Goal: Information Seeking & Learning: Learn about a topic

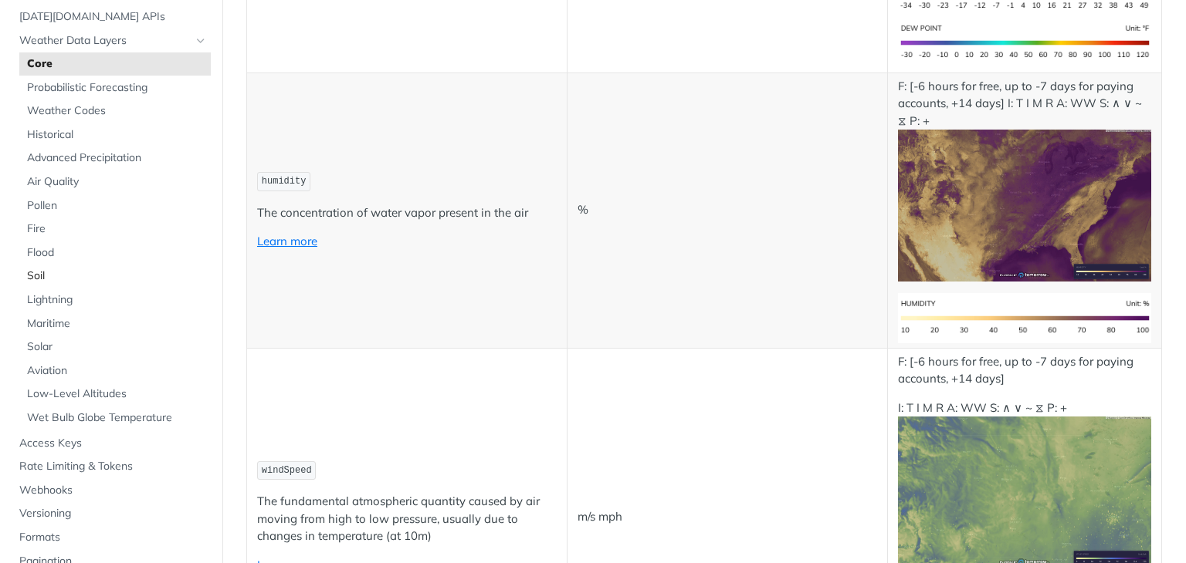
scroll to position [83, 0]
click at [66, 187] on link "Air Quality" at bounding box center [114, 179] width 191 height 23
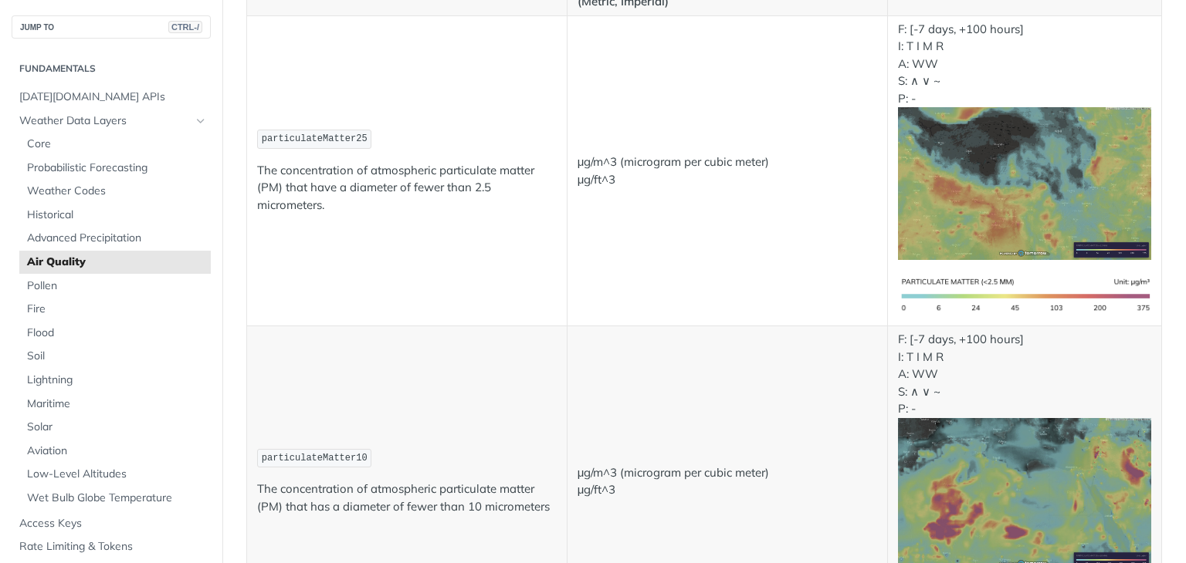
scroll to position [201, 0]
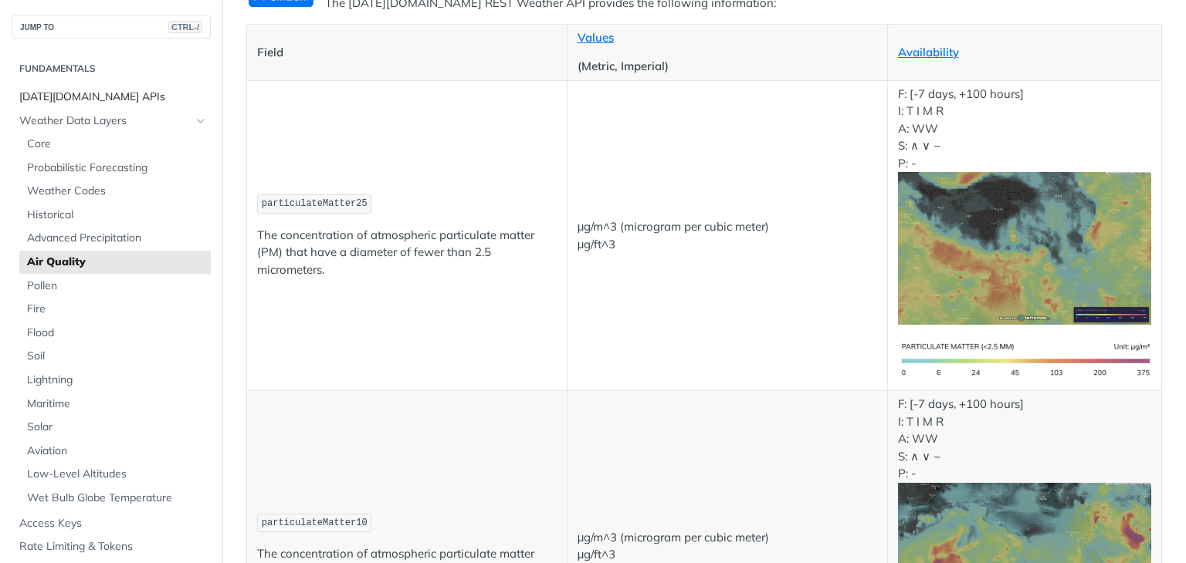
click at [102, 103] on span "[DATE][DOMAIN_NAME] APIs" at bounding box center [113, 97] width 188 height 15
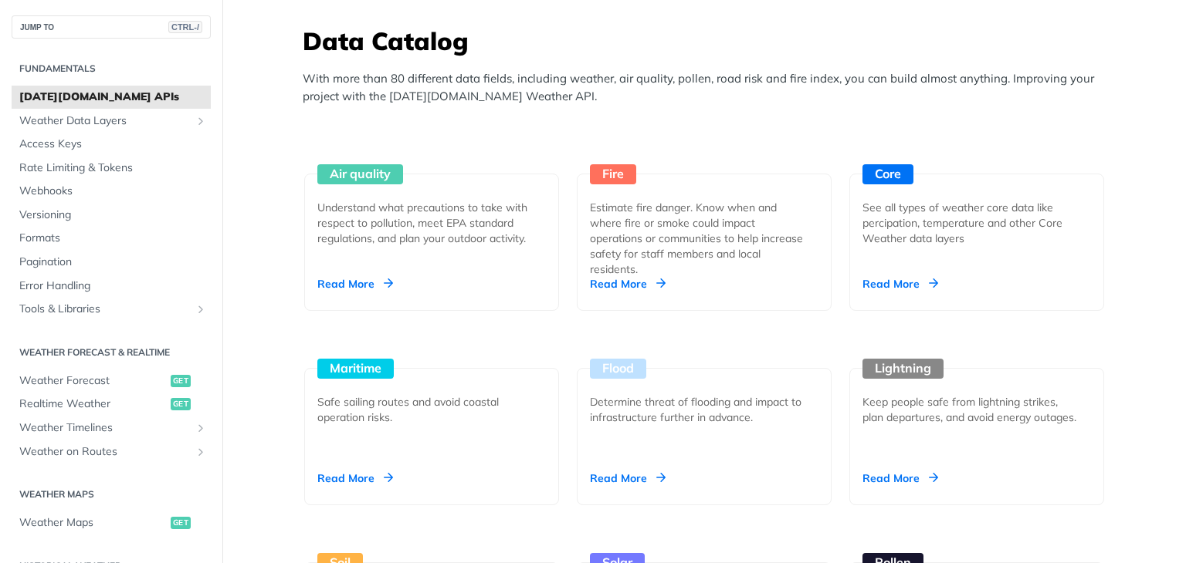
scroll to position [1187, 0]
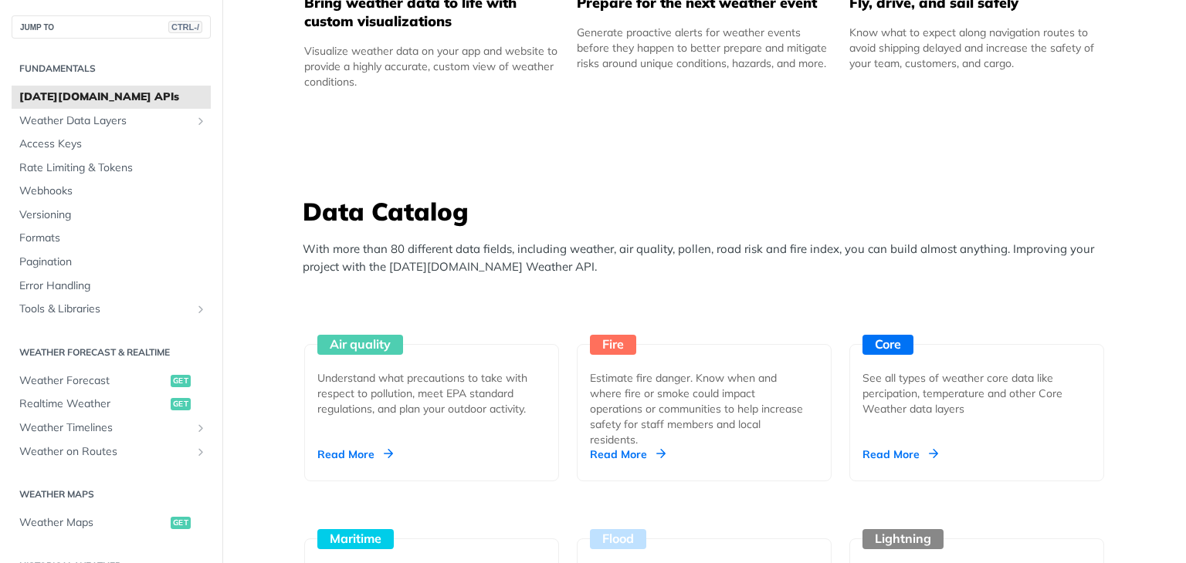
click at [503, 245] on p "With more than 80 different data fields, including weather, air quality, pollen…" at bounding box center [708, 258] width 810 height 35
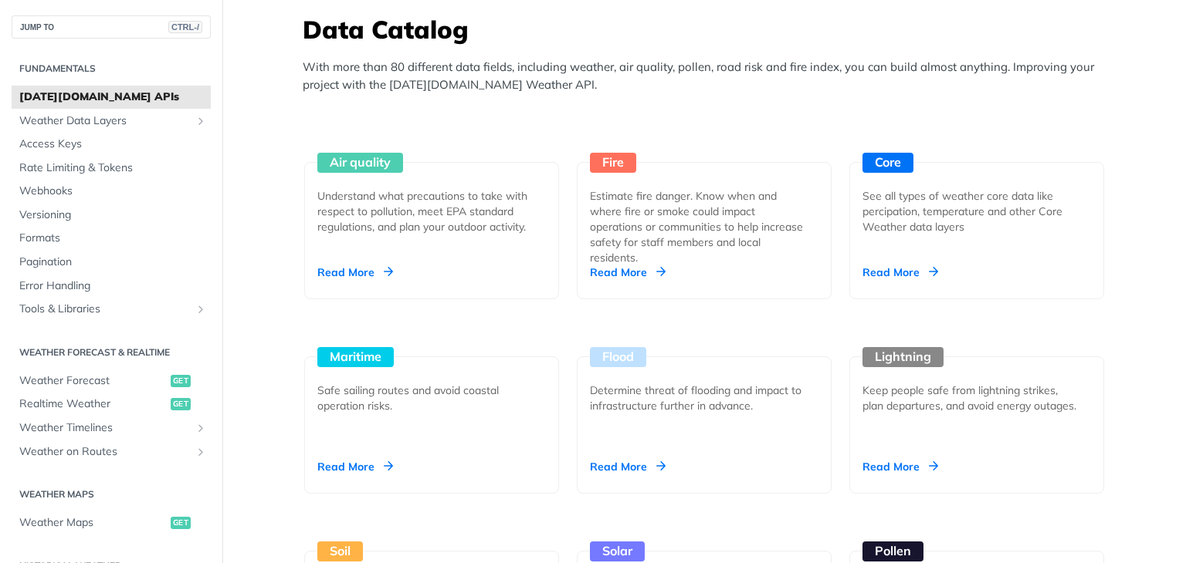
scroll to position [1355, 0]
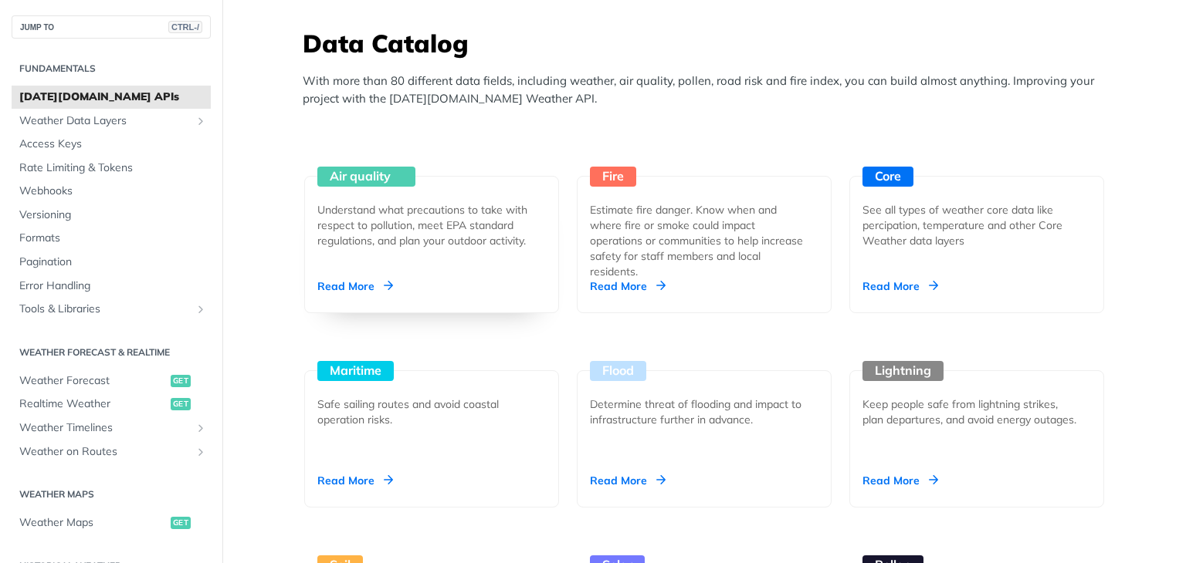
click at [371, 273] on div "Air quality Understand what precautions to take with respect to pollution, meet…" at bounding box center [431, 244] width 255 height 137
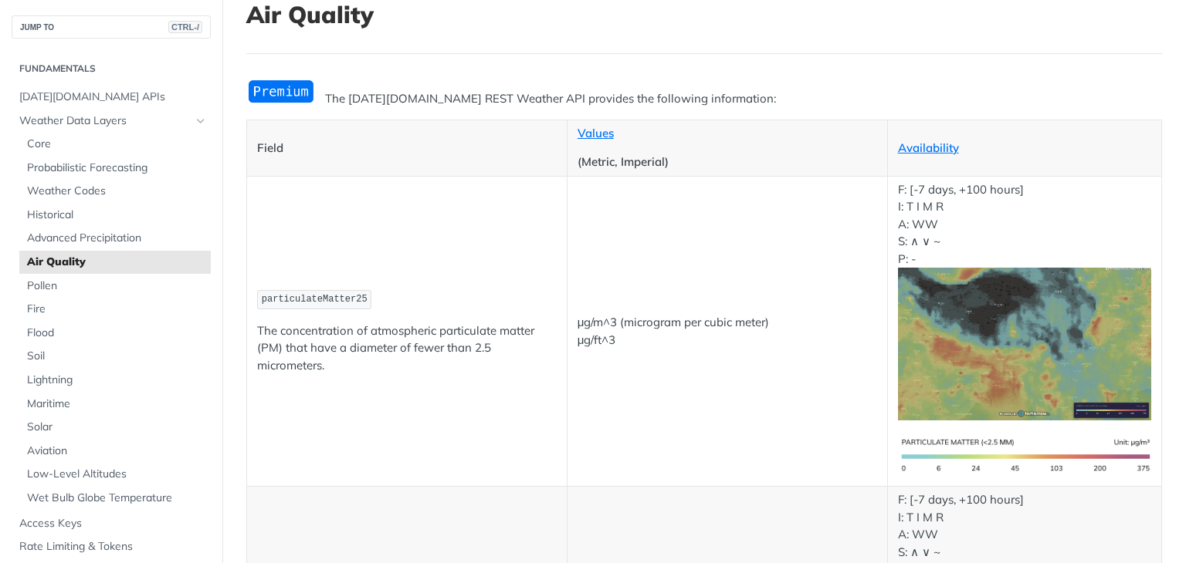
scroll to position [56, 0]
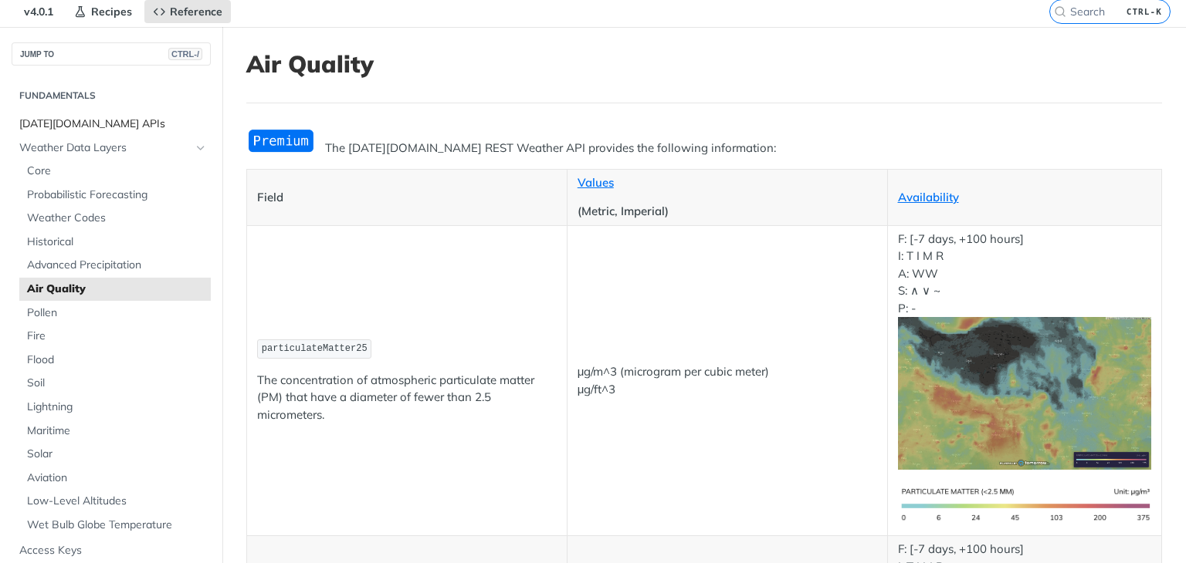
click at [119, 120] on span "[DATE][DOMAIN_NAME] APIs" at bounding box center [113, 124] width 188 height 15
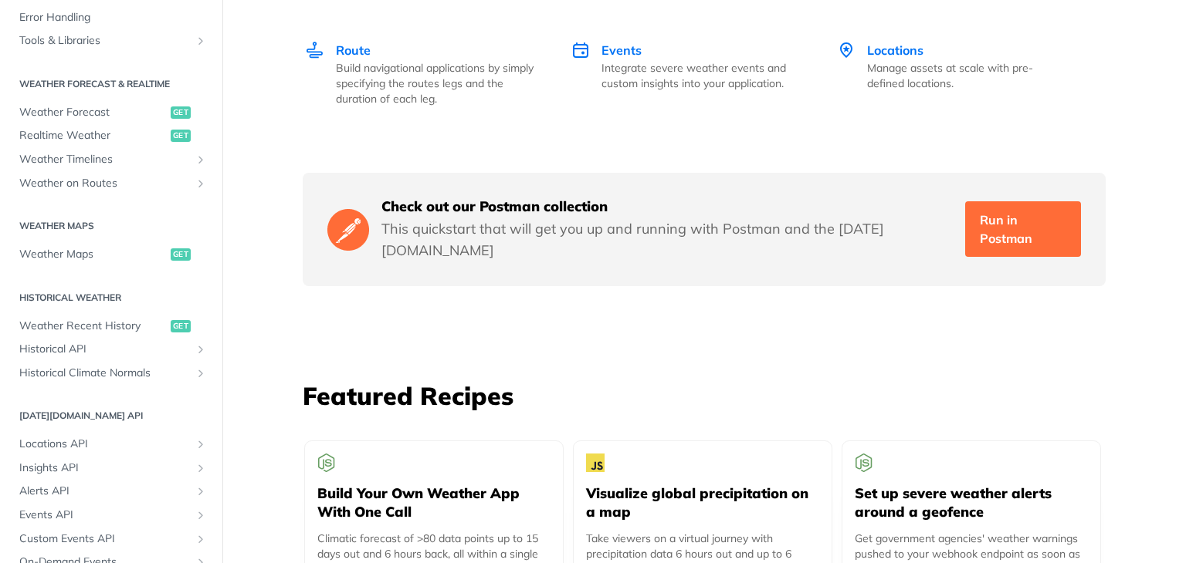
scroll to position [277, 0]
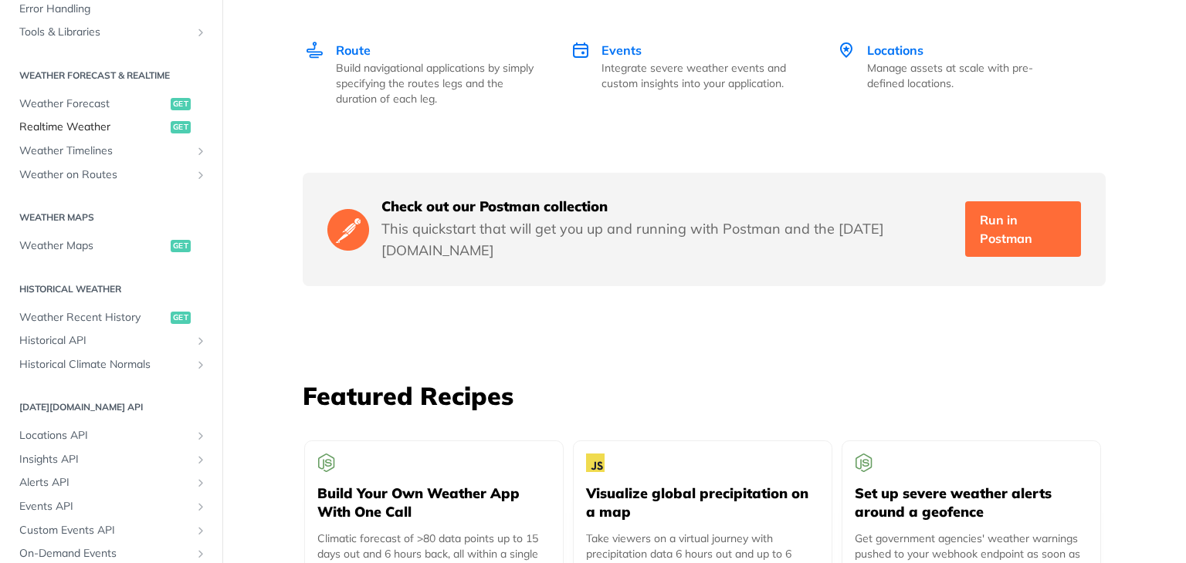
click at [142, 127] on span "Realtime Weather" at bounding box center [92, 127] width 147 height 15
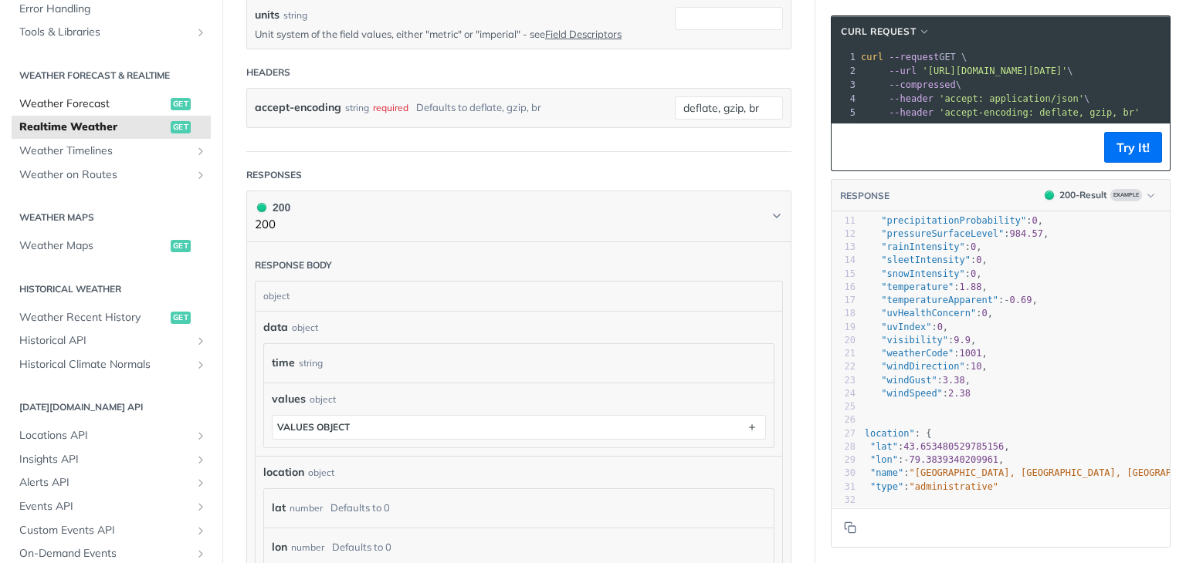
click at [110, 104] on span "Weather Forecast" at bounding box center [92, 103] width 147 height 15
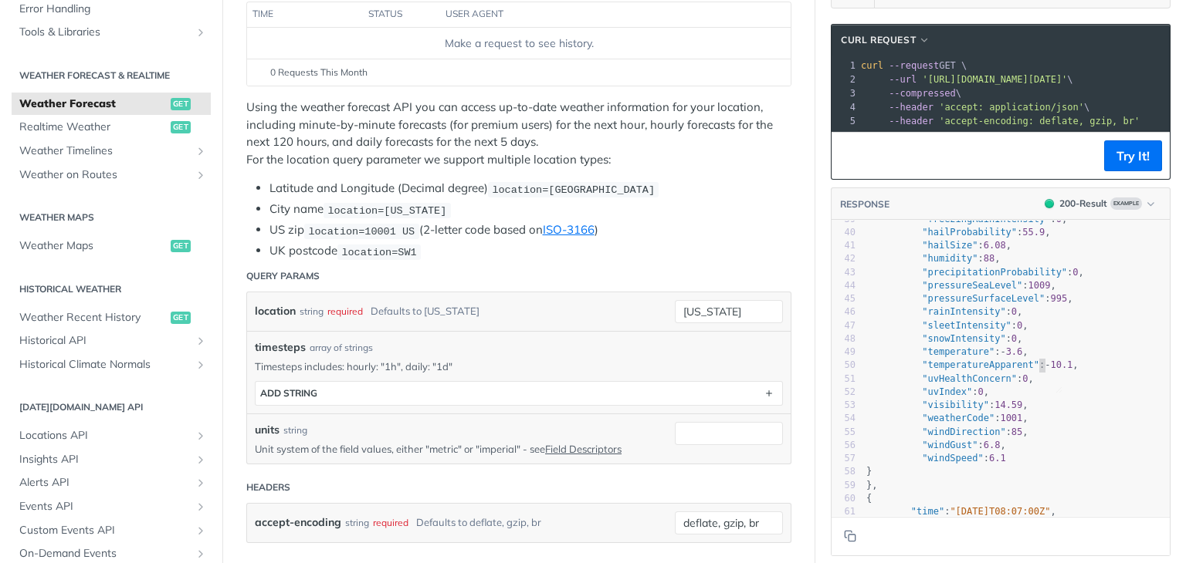
type textarea "​"
drag, startPoint x: 1028, startPoint y: 380, endPoint x: 1079, endPoint y: 367, distance: 52.4
click at [1079, 367] on div "29 "windSpeed" : 6.1 30 } 31 }, 32 { 33 "time" : "2025-02-09T08:06:00Z" , 34 "v…" at bounding box center [1016, 360] width 306 height 560
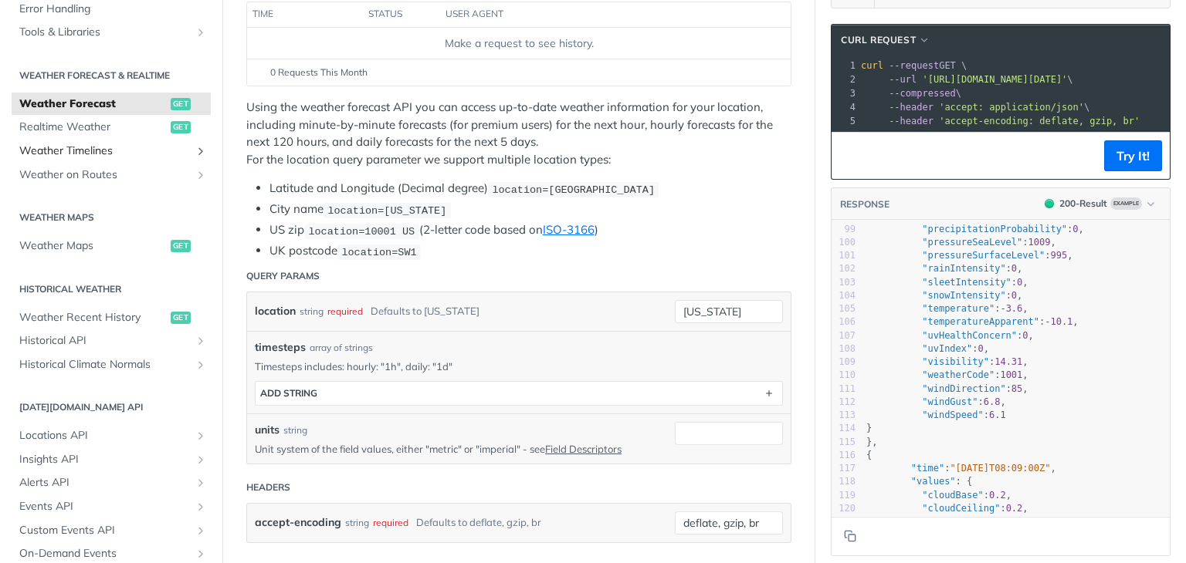
click at [158, 158] on span "Weather Timelines" at bounding box center [104, 151] width 171 height 15
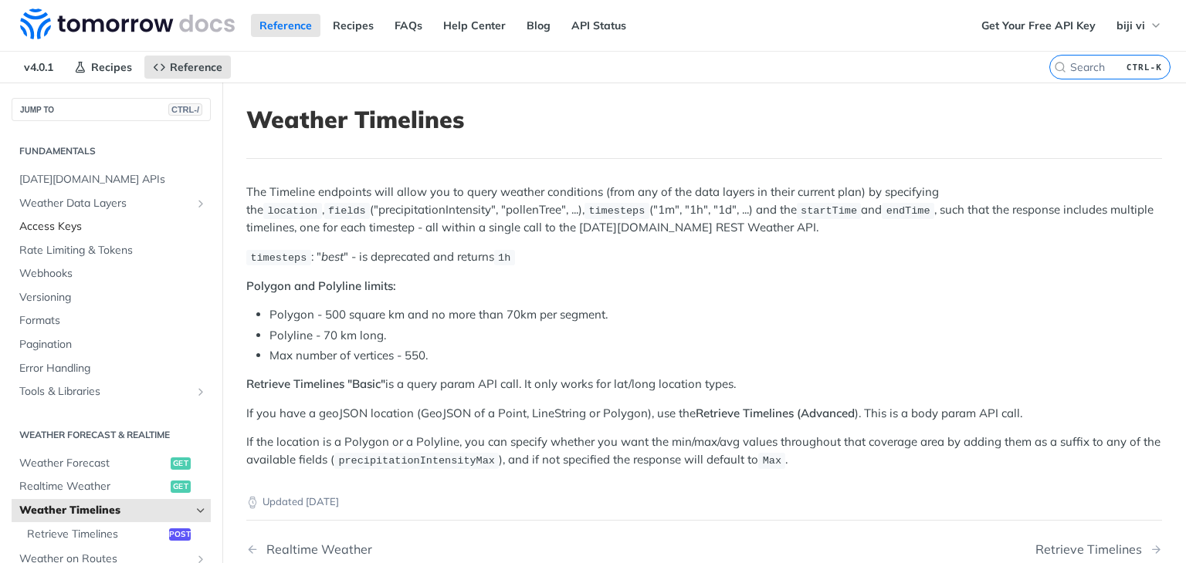
click at [42, 222] on span "Access Keys" at bounding box center [113, 226] width 188 height 15
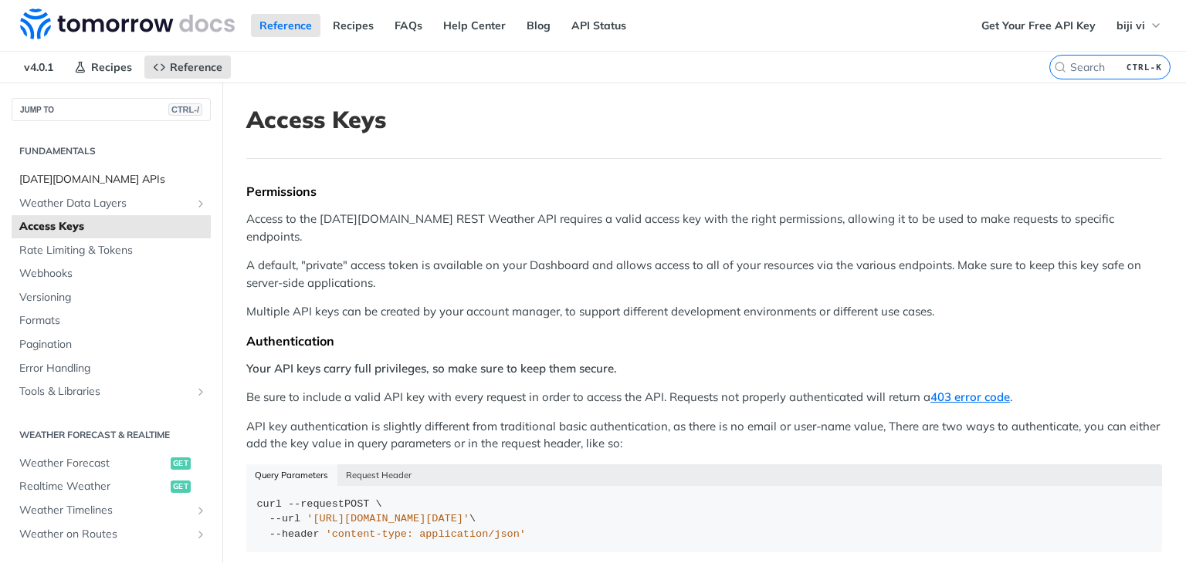
click at [76, 181] on span "[DATE][DOMAIN_NAME] APIs" at bounding box center [113, 179] width 188 height 15
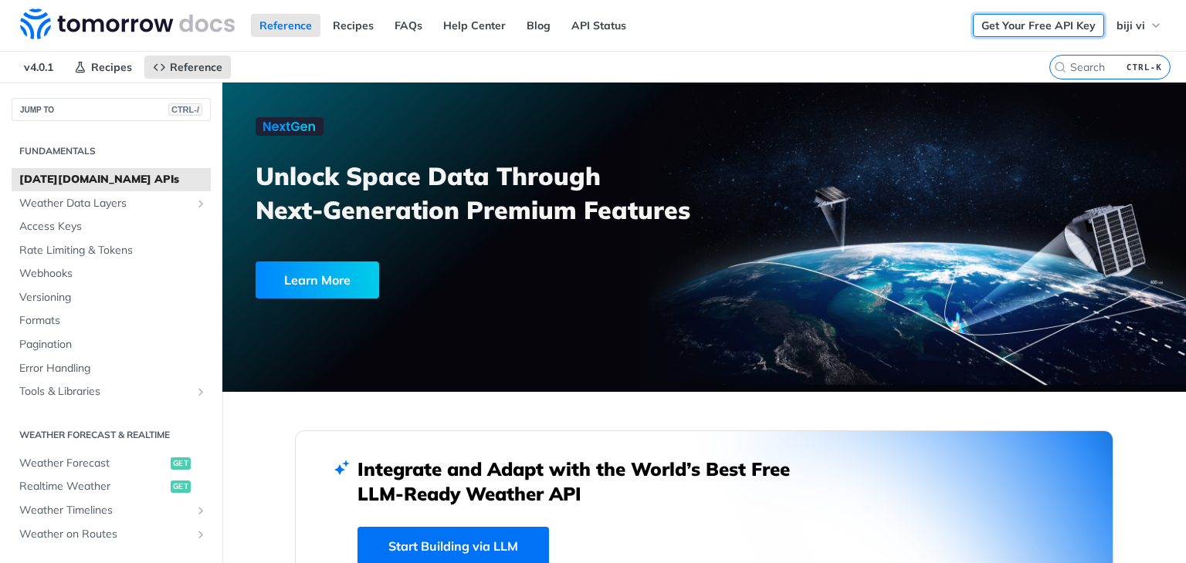
click at [994, 19] on link "Get Your Free API Key" at bounding box center [1038, 25] width 131 height 23
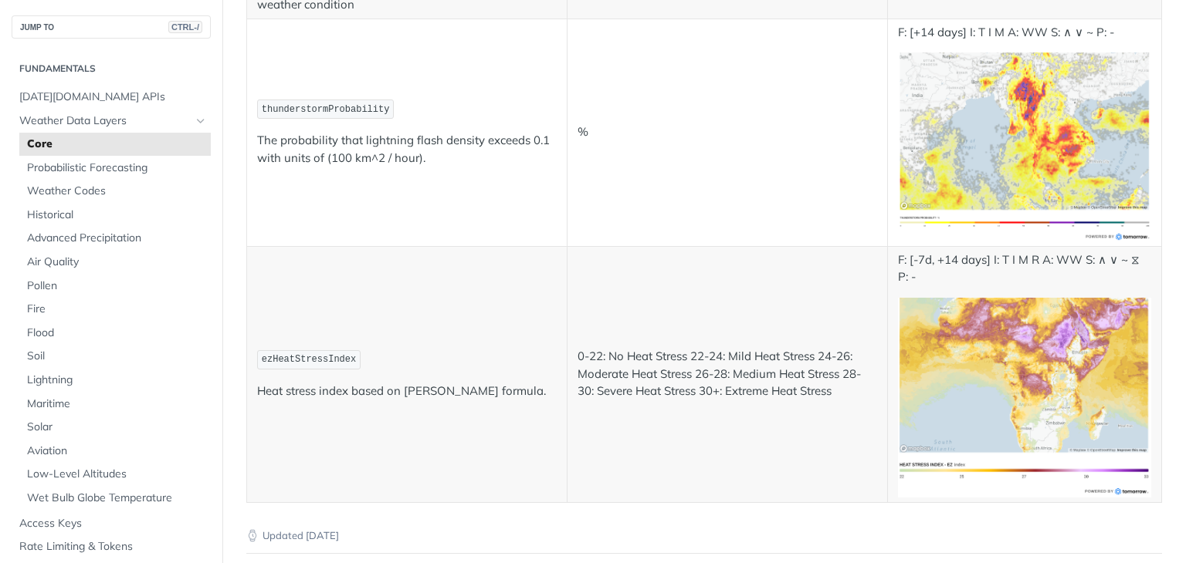
scroll to position [7981, 0]
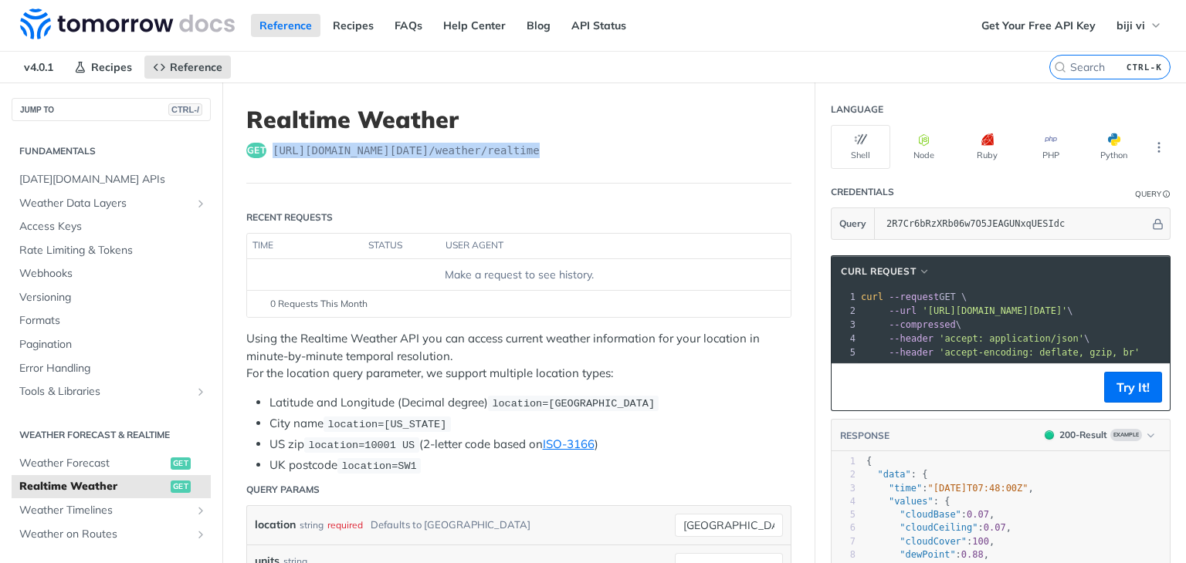
click at [266, 147] on div "get https://api.tomorrow.io/v4 /weather/realtime" at bounding box center [518, 150] width 545 height 15
